Goal: Use online tool/utility: Utilize a website feature to perform a specific function

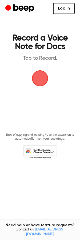
click at [38, 78] on span "button" at bounding box center [39, 78] width 15 height 15
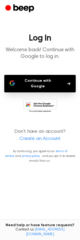
click at [52, 83] on button "Continue with Google" at bounding box center [39, 83] width 71 height 17
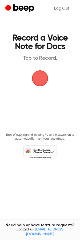
click at [41, 77] on span "button" at bounding box center [39, 78] width 15 height 15
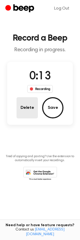
click at [25, 105] on button "Delete" at bounding box center [26, 107] width 21 height 21
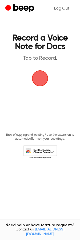
click at [45, 77] on span "button" at bounding box center [39, 78] width 15 height 15
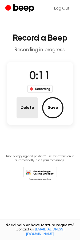
click at [21, 113] on button "Delete" at bounding box center [26, 107] width 21 height 21
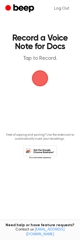
click at [37, 79] on span "button" at bounding box center [39, 78] width 15 height 15
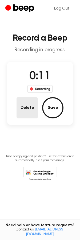
click at [28, 105] on button "Delete" at bounding box center [26, 107] width 21 height 21
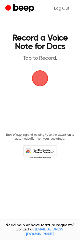
click at [38, 86] on span "button" at bounding box center [39, 78] width 15 height 15
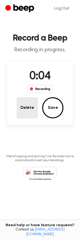
click at [30, 105] on button "Delete" at bounding box center [26, 107] width 21 height 21
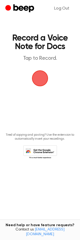
click at [41, 77] on span "button" at bounding box center [39, 78] width 15 height 15
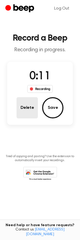
click at [23, 107] on button "Delete" at bounding box center [26, 107] width 21 height 21
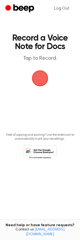
click at [36, 83] on span "button" at bounding box center [39, 78] width 15 height 15
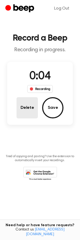
click at [30, 105] on button "Delete" at bounding box center [26, 107] width 21 height 21
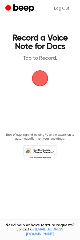
click at [47, 78] on span "button" at bounding box center [39, 78] width 15 height 15
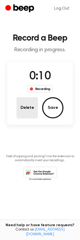
click at [21, 110] on button "Delete" at bounding box center [26, 107] width 21 height 21
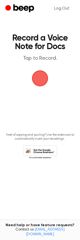
click at [38, 77] on span "button" at bounding box center [39, 78] width 15 height 15
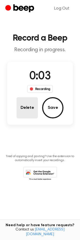
click at [29, 111] on button "Delete" at bounding box center [26, 107] width 21 height 21
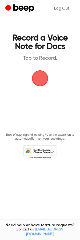
click at [39, 76] on span "button" at bounding box center [39, 78] width 15 height 15
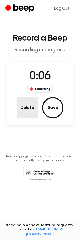
click at [27, 110] on button "Delete" at bounding box center [26, 107] width 21 height 21
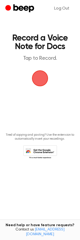
click at [41, 72] on span "button" at bounding box center [39, 78] width 15 height 15
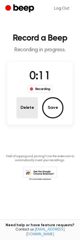
click at [29, 104] on button "Delete" at bounding box center [26, 107] width 21 height 21
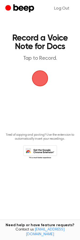
click at [38, 84] on span "button" at bounding box center [39, 78] width 15 height 15
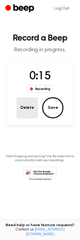
click at [21, 114] on button "Delete" at bounding box center [26, 107] width 21 height 21
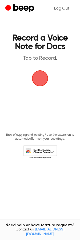
click at [32, 79] on span "button" at bounding box center [39, 78] width 15 height 15
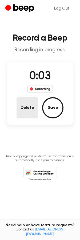
click at [19, 112] on button "Delete" at bounding box center [26, 107] width 21 height 21
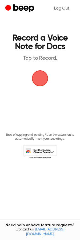
click at [40, 76] on span "button" at bounding box center [39, 78] width 15 height 15
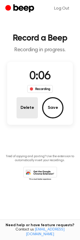
click at [27, 105] on button "Delete" at bounding box center [26, 107] width 21 height 21
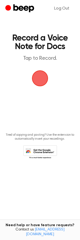
click at [37, 77] on span "button" at bounding box center [39, 78] width 15 height 15
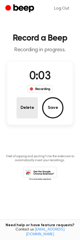
click at [33, 100] on button "Delete" at bounding box center [26, 107] width 21 height 21
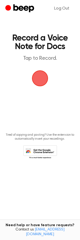
click at [45, 75] on span "button" at bounding box center [39, 78] width 15 height 15
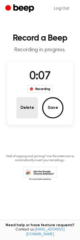
click at [29, 108] on button "Delete" at bounding box center [26, 107] width 21 height 21
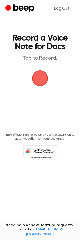
click at [38, 83] on span "button" at bounding box center [39, 78] width 15 height 15
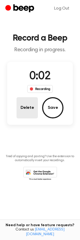
click at [26, 105] on button "Delete" at bounding box center [26, 107] width 21 height 21
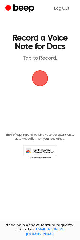
click at [39, 77] on span "button" at bounding box center [39, 78] width 15 height 15
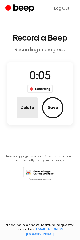
click at [23, 112] on button "Delete" at bounding box center [26, 107] width 21 height 21
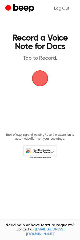
click at [38, 86] on span "button" at bounding box center [39, 78] width 15 height 15
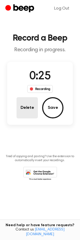
click at [28, 110] on button "Delete" at bounding box center [26, 107] width 21 height 21
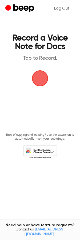
click at [33, 86] on span "button" at bounding box center [39, 78] width 15 height 15
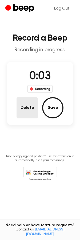
click at [28, 109] on button "Delete" at bounding box center [26, 107] width 21 height 21
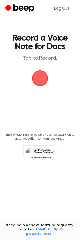
click at [40, 82] on span "button" at bounding box center [39, 78] width 15 height 15
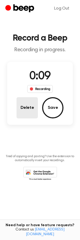
click at [23, 104] on button "Delete" at bounding box center [26, 107] width 21 height 21
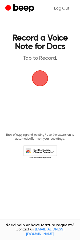
click at [30, 82] on main "Record a Voice Note for Docs Tap to Record. Tired of copying and pasting? Use t…" at bounding box center [40, 111] width 80 height 223
click at [49, 76] on main "Record a Voice Note for Docs Tap to Record. Tired of copying and pasting? Use t…" at bounding box center [40, 111] width 80 height 223
click at [38, 80] on span "button" at bounding box center [39, 78] width 20 height 20
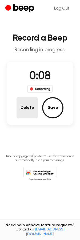
click at [24, 99] on button "Delete" at bounding box center [26, 107] width 21 height 21
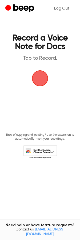
click at [47, 71] on span "button" at bounding box center [39, 78] width 15 height 15
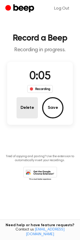
click at [20, 108] on button "Delete" at bounding box center [26, 107] width 21 height 21
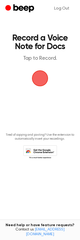
click at [36, 80] on span "button" at bounding box center [39, 78] width 23 height 23
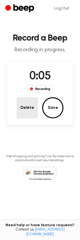
click at [30, 101] on button "Delete" at bounding box center [26, 107] width 21 height 21
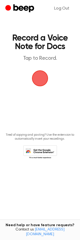
click at [38, 80] on span "button" at bounding box center [40, 78] width 16 height 16
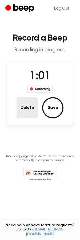
click at [27, 100] on button "Delete" at bounding box center [26, 107] width 21 height 21
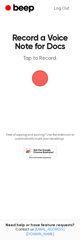
click at [41, 85] on span "button" at bounding box center [39, 78] width 15 height 15
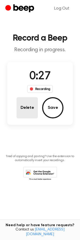
click at [20, 112] on button "Delete" at bounding box center [26, 107] width 21 height 21
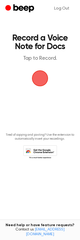
click at [42, 79] on span "button" at bounding box center [39, 78] width 15 height 15
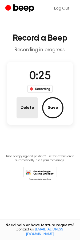
click at [28, 106] on button "Delete" at bounding box center [26, 107] width 21 height 21
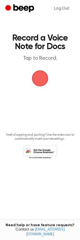
click at [41, 77] on span "button" at bounding box center [40, 78] width 20 height 20
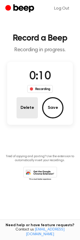
click at [27, 110] on button "Delete" at bounding box center [26, 107] width 21 height 21
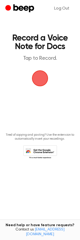
click at [41, 77] on span "button" at bounding box center [39, 78] width 15 height 15
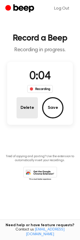
click at [25, 104] on button "Delete" at bounding box center [26, 107] width 21 height 21
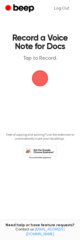
click at [36, 81] on span "button" at bounding box center [39, 78] width 15 height 15
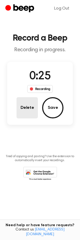
click at [29, 115] on button "Delete" at bounding box center [26, 107] width 21 height 21
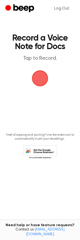
click at [37, 83] on span "button" at bounding box center [39, 78] width 15 height 15
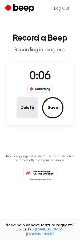
drag, startPoint x: 24, startPoint y: 121, endPoint x: 30, endPoint y: 108, distance: 14.9
click at [30, 108] on div "0:06 Recording Delete Save" at bounding box center [39, 93] width 65 height 63
click at [30, 108] on button "Delete" at bounding box center [26, 107] width 21 height 21
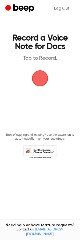
click at [39, 82] on span "button" at bounding box center [39, 78] width 15 height 15
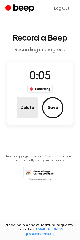
click at [32, 99] on button "Delete" at bounding box center [26, 107] width 21 height 21
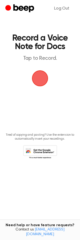
click at [33, 79] on span "button" at bounding box center [39, 78] width 15 height 15
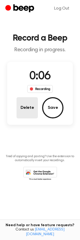
click at [25, 103] on button "Delete" at bounding box center [26, 107] width 21 height 21
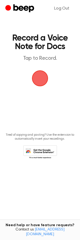
click at [44, 78] on span "button" at bounding box center [39, 78] width 15 height 15
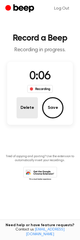
click at [29, 103] on button "Delete" at bounding box center [26, 107] width 21 height 21
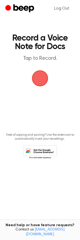
click at [43, 78] on span "button" at bounding box center [39, 78] width 15 height 15
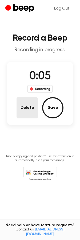
click at [22, 108] on button "Delete" at bounding box center [26, 107] width 21 height 21
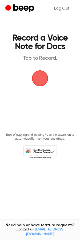
click at [37, 83] on span "button" at bounding box center [39, 78] width 15 height 15
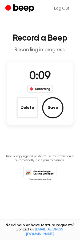
click at [28, 122] on div "0:09 Recording Delete Save" at bounding box center [39, 93] width 65 height 63
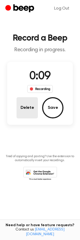
click at [31, 104] on button "Delete" at bounding box center [26, 107] width 21 height 21
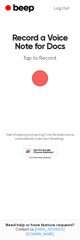
click at [42, 79] on span "button" at bounding box center [40, 78] width 16 height 16
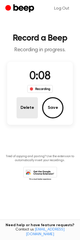
click at [26, 108] on button "Delete" at bounding box center [26, 107] width 21 height 21
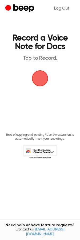
click at [42, 82] on span "button" at bounding box center [39, 78] width 15 height 15
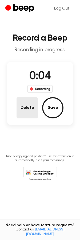
click at [24, 111] on button "Delete" at bounding box center [26, 107] width 21 height 21
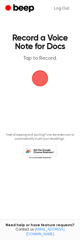
click at [41, 74] on span "button" at bounding box center [39, 78] width 15 height 15
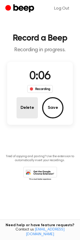
click at [28, 106] on button "Delete" at bounding box center [26, 107] width 21 height 21
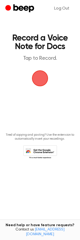
click at [43, 76] on span "button" at bounding box center [39, 78] width 15 height 15
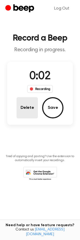
click at [23, 107] on button "Delete" at bounding box center [26, 107] width 21 height 21
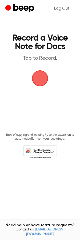
click at [41, 76] on span "button" at bounding box center [39, 78] width 15 height 15
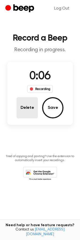
click at [31, 107] on button "Delete" at bounding box center [26, 107] width 21 height 21
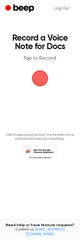
click at [45, 78] on span "button" at bounding box center [39, 78] width 15 height 15
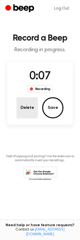
click at [20, 114] on button "Delete" at bounding box center [26, 107] width 21 height 21
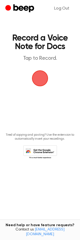
click at [39, 82] on span "button" at bounding box center [39, 78] width 15 height 15
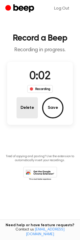
click at [24, 102] on button "Delete" at bounding box center [26, 107] width 21 height 21
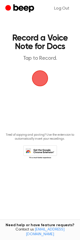
click at [37, 76] on span "button" at bounding box center [40, 78] width 16 height 16
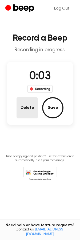
click at [24, 108] on button "Delete" at bounding box center [26, 107] width 21 height 21
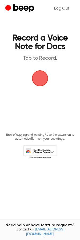
click at [44, 79] on span "button" at bounding box center [39, 78] width 15 height 15
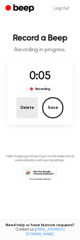
click at [23, 116] on button "Delete" at bounding box center [26, 107] width 21 height 21
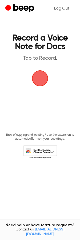
click at [37, 86] on span "button" at bounding box center [39, 78] width 15 height 15
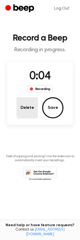
click at [23, 117] on button "Delete" at bounding box center [26, 107] width 21 height 21
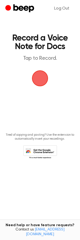
click at [41, 80] on span "button" at bounding box center [39, 78] width 15 height 15
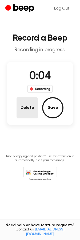
click at [21, 114] on button "Delete" at bounding box center [26, 107] width 21 height 21
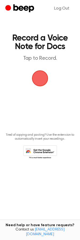
click at [36, 79] on span "button" at bounding box center [39, 78] width 15 height 15
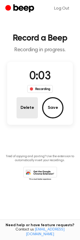
click at [22, 105] on button "Delete" at bounding box center [26, 107] width 21 height 21
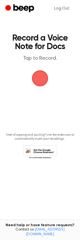
click at [43, 82] on span "button" at bounding box center [39, 78] width 15 height 15
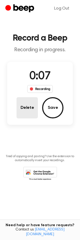
click at [31, 102] on button "Delete" at bounding box center [26, 107] width 21 height 21
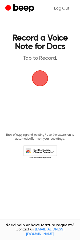
click at [34, 84] on span "button" at bounding box center [39, 78] width 15 height 15
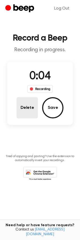
click at [26, 105] on button "Delete" at bounding box center [26, 107] width 21 height 21
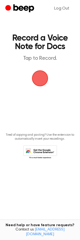
click at [47, 80] on span "button" at bounding box center [39, 78] width 15 height 15
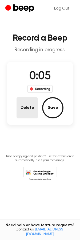
click at [24, 109] on button "Delete" at bounding box center [26, 107] width 21 height 21
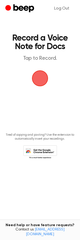
click at [45, 71] on span "button" at bounding box center [39, 78] width 15 height 15
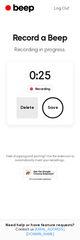
click at [21, 115] on button "Delete" at bounding box center [26, 107] width 21 height 21
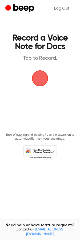
click at [39, 83] on span "button" at bounding box center [39, 78] width 15 height 15
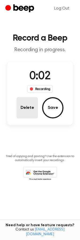
click at [25, 111] on button "Delete" at bounding box center [26, 107] width 21 height 21
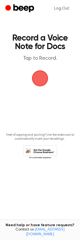
click at [39, 76] on span "button" at bounding box center [39, 78] width 15 height 15
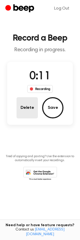
click at [31, 111] on button "Delete" at bounding box center [26, 107] width 21 height 21
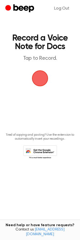
click at [43, 77] on span "button" at bounding box center [39, 78] width 15 height 15
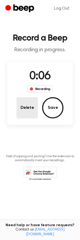
click at [29, 109] on button "Delete" at bounding box center [26, 107] width 21 height 21
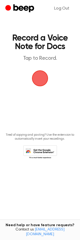
click at [44, 78] on span "button" at bounding box center [39, 78] width 15 height 15
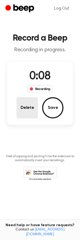
click at [29, 102] on button "Delete" at bounding box center [26, 107] width 21 height 21
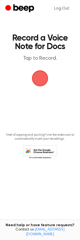
click at [46, 75] on span "button" at bounding box center [39, 78] width 15 height 15
click at [39, 76] on span "button" at bounding box center [40, 78] width 22 height 22
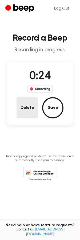
click at [26, 103] on button "Delete" at bounding box center [26, 107] width 21 height 21
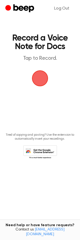
click at [38, 82] on span "button" at bounding box center [39, 78] width 21 height 21
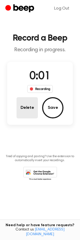
click at [24, 107] on button "Delete" at bounding box center [26, 107] width 21 height 21
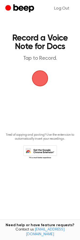
click at [32, 77] on span "button" at bounding box center [39, 78] width 21 height 21
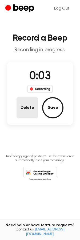
click at [27, 106] on button "Delete" at bounding box center [26, 107] width 21 height 21
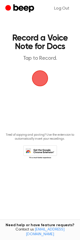
click at [39, 85] on span "button" at bounding box center [40, 78] width 25 height 25
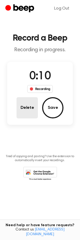
click at [33, 107] on button "Delete" at bounding box center [26, 107] width 21 height 21
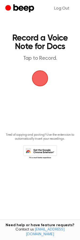
click at [40, 72] on span "button" at bounding box center [39, 78] width 20 height 20
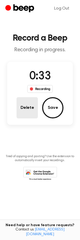
click at [30, 109] on button "Delete" at bounding box center [26, 107] width 21 height 21
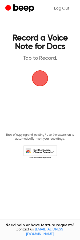
click at [45, 78] on span "button" at bounding box center [39, 78] width 20 height 20
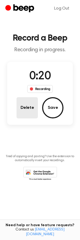
click at [32, 102] on button "Delete" at bounding box center [26, 107] width 21 height 21
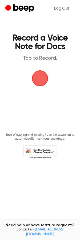
click at [39, 82] on span "button" at bounding box center [39, 78] width 19 height 19
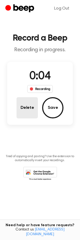
click at [29, 109] on button "Delete" at bounding box center [26, 107] width 21 height 21
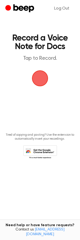
click at [42, 80] on span "button" at bounding box center [39, 78] width 23 height 23
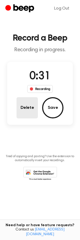
click at [28, 110] on button "Delete" at bounding box center [26, 107] width 21 height 21
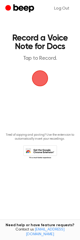
click at [40, 76] on span "button" at bounding box center [40, 78] width 22 height 22
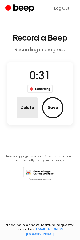
click at [27, 107] on button "Delete" at bounding box center [26, 107] width 21 height 21
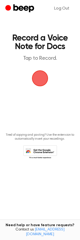
click at [42, 82] on span "button" at bounding box center [39, 78] width 29 height 29
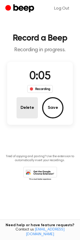
click at [22, 107] on button "Delete" at bounding box center [26, 107] width 21 height 21
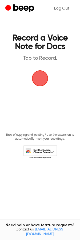
click at [42, 82] on span "button" at bounding box center [40, 78] width 28 height 28
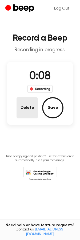
click at [34, 105] on button "Delete" at bounding box center [26, 107] width 21 height 21
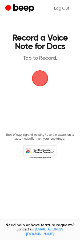
click at [35, 83] on span "button" at bounding box center [40, 78] width 20 height 20
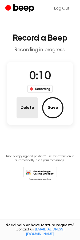
click at [27, 100] on button "Delete" at bounding box center [26, 107] width 21 height 21
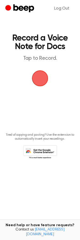
click at [37, 84] on span "button" at bounding box center [39, 78] width 19 height 19
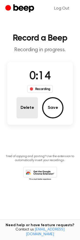
click at [19, 103] on button "Delete" at bounding box center [26, 107] width 21 height 21
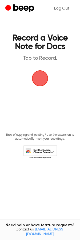
click at [43, 73] on span "button" at bounding box center [40, 78] width 22 height 22
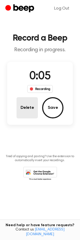
click at [34, 104] on button "Delete" at bounding box center [26, 107] width 21 height 21
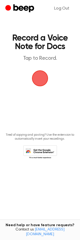
click at [44, 77] on span "button" at bounding box center [39, 78] width 23 height 23
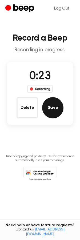
click at [45, 109] on button "Save" at bounding box center [52, 107] width 21 height 21
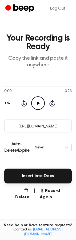
click at [52, 125] on input "[URL][DOMAIN_NAME]" at bounding box center [37, 125] width 67 height 13
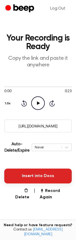
click at [39, 176] on button "Insert into Docs" at bounding box center [37, 175] width 67 height 15
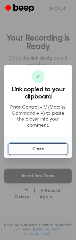
click at [42, 143] on button "Close" at bounding box center [37, 149] width 59 height 12
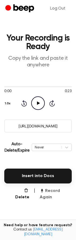
click at [46, 192] on button "Record Again" at bounding box center [55, 193] width 32 height 13
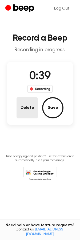
click at [21, 117] on button "Delete" at bounding box center [26, 107] width 21 height 21
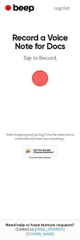
click at [40, 76] on span "button" at bounding box center [39, 78] width 28 height 28
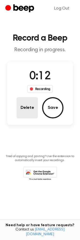
click at [25, 114] on button "Delete" at bounding box center [26, 107] width 21 height 21
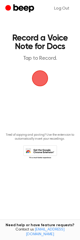
click at [39, 78] on span "button" at bounding box center [40, 78] width 20 height 20
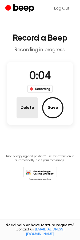
click at [33, 108] on button "Delete" at bounding box center [26, 107] width 21 height 21
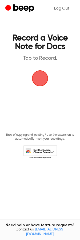
click at [40, 77] on span "button" at bounding box center [40, 78] width 30 height 30
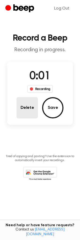
click at [28, 103] on button "Delete" at bounding box center [26, 107] width 21 height 21
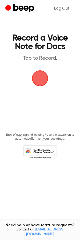
click at [38, 84] on span "button" at bounding box center [40, 78] width 25 height 25
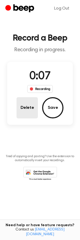
click at [27, 101] on button "Delete" at bounding box center [26, 107] width 21 height 21
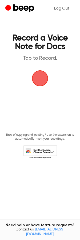
click at [44, 78] on span "button" at bounding box center [39, 77] width 25 height 25
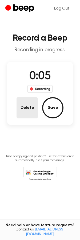
click at [23, 111] on button "Delete" at bounding box center [26, 107] width 21 height 21
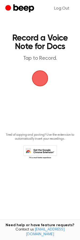
click at [43, 83] on span "button" at bounding box center [40, 78] width 26 height 26
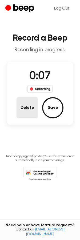
click at [36, 101] on button "Delete" at bounding box center [26, 107] width 21 height 21
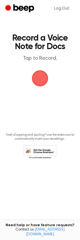
click at [39, 80] on span "button" at bounding box center [39, 78] width 29 height 29
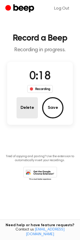
click at [24, 114] on button "Delete" at bounding box center [26, 107] width 21 height 21
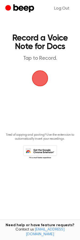
click at [40, 76] on span "button" at bounding box center [39, 78] width 28 height 28
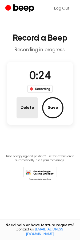
click at [24, 112] on button "Delete" at bounding box center [26, 107] width 21 height 21
